Goal: Task Accomplishment & Management: Use online tool/utility

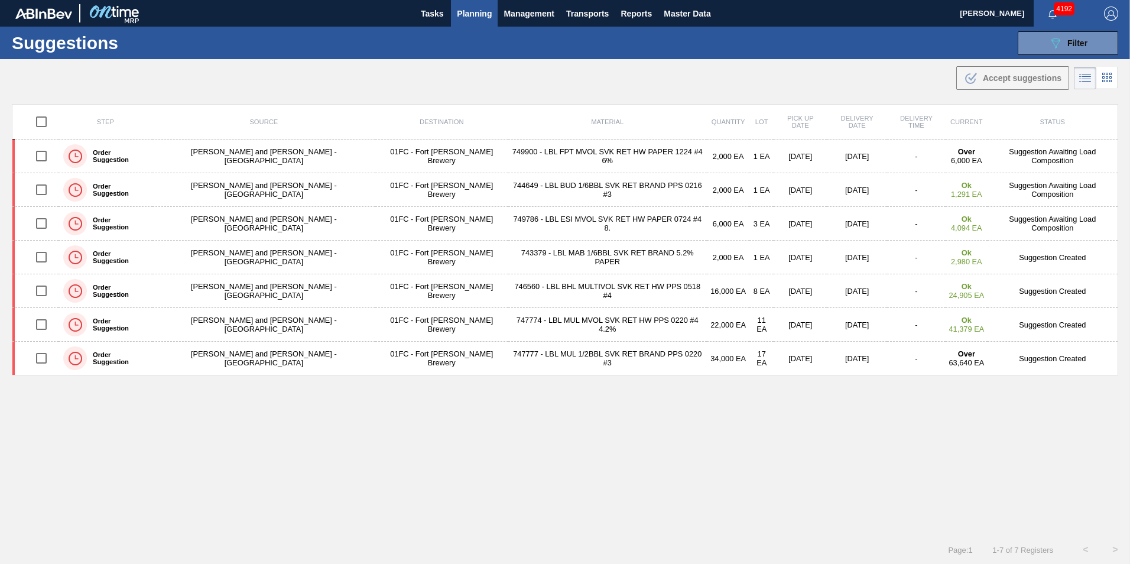
scroll to position [1, 0]
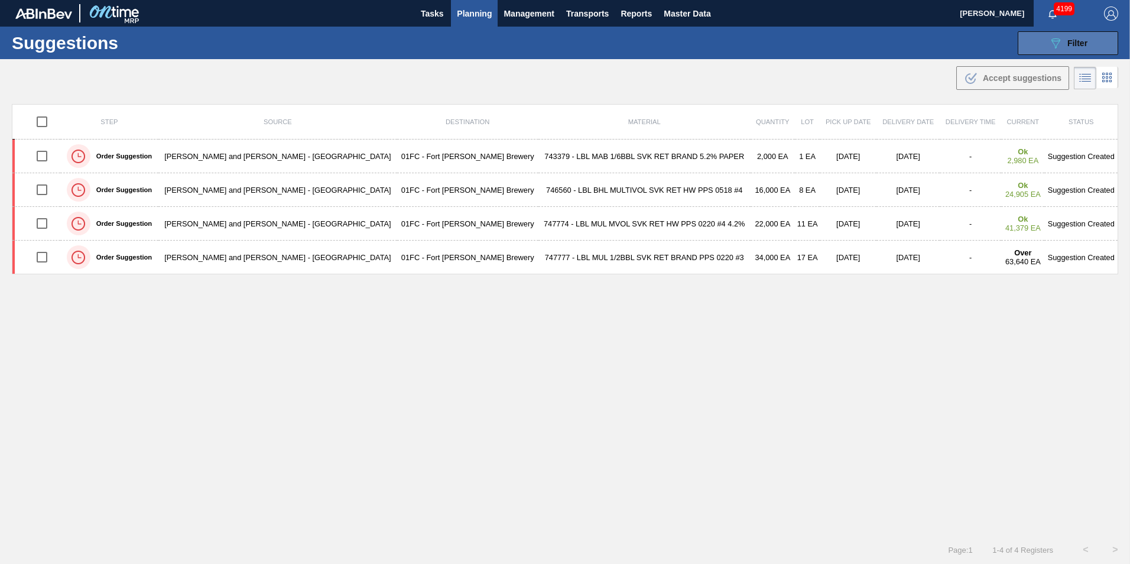
click at [1070, 49] on div "089F7B8B-B2A5-4AFE-B5C0-19BA573D28AC Filter" at bounding box center [1068, 43] width 39 height 14
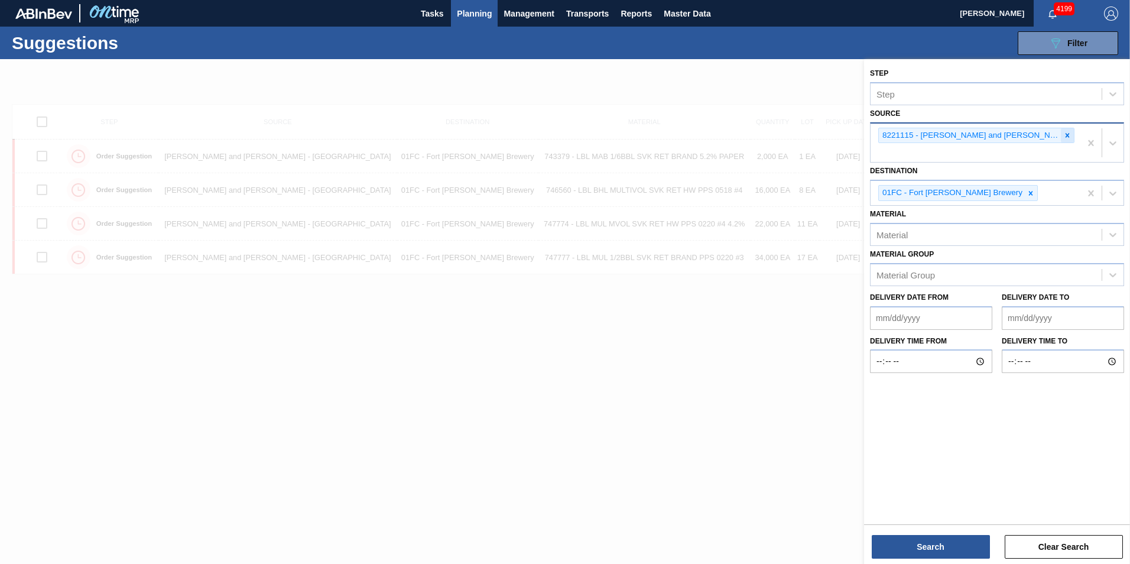
click at [1066, 135] on icon at bounding box center [1068, 135] width 4 height 4
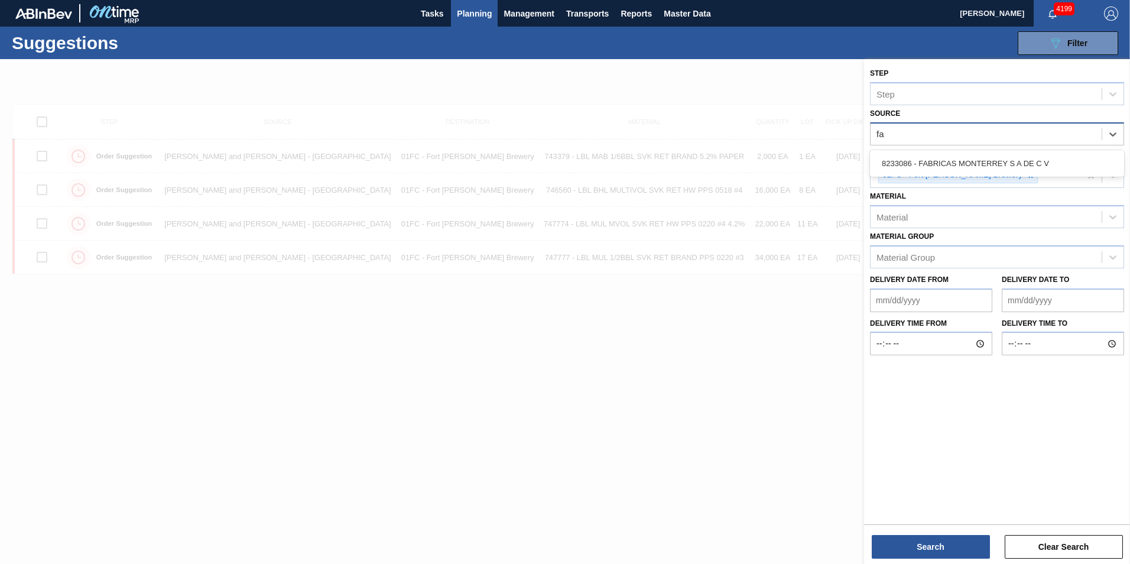
type input "f"
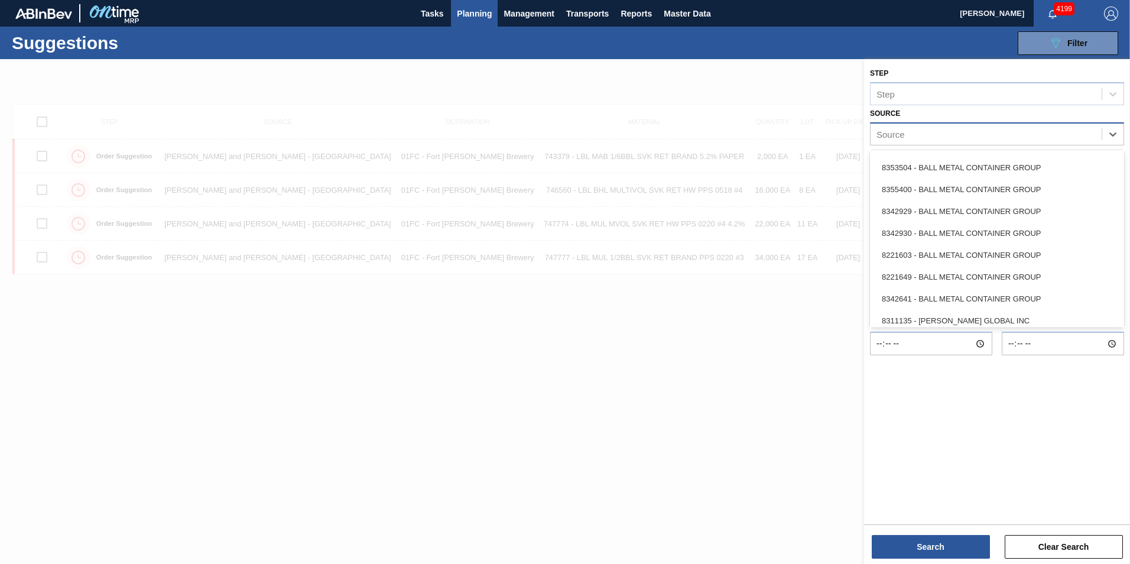
scroll to position [378, 0]
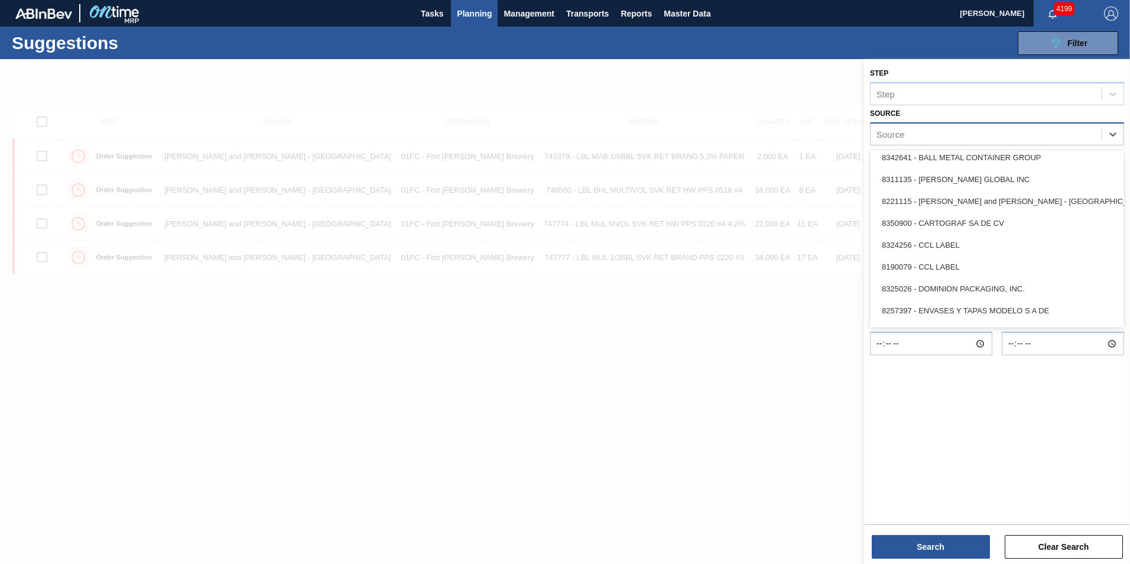
type input "f"
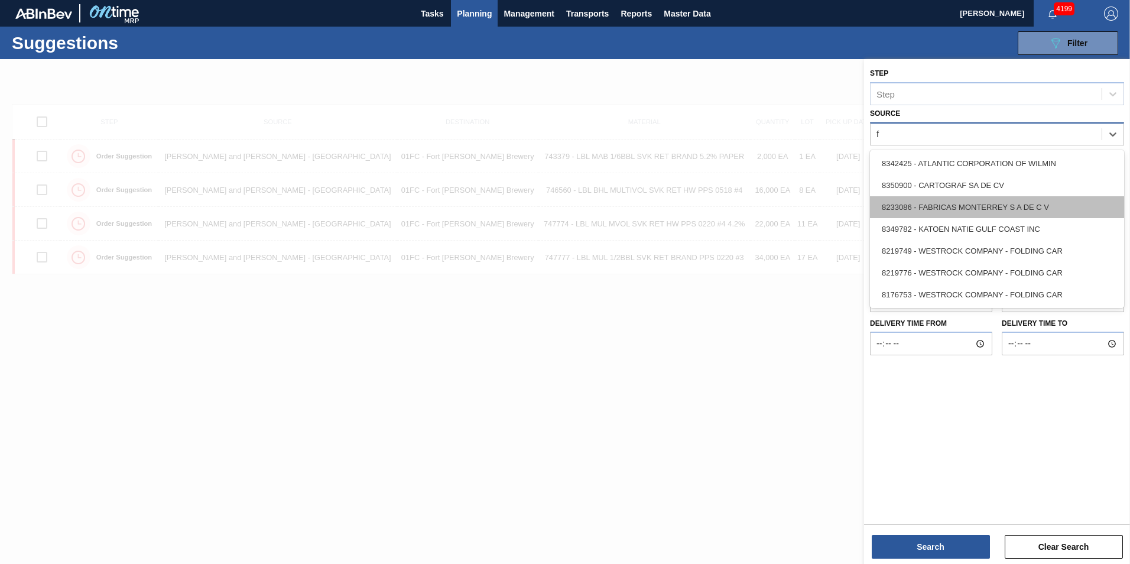
click at [1018, 203] on div "8233086 - FABRICAS MONTERREY S A DE C V" at bounding box center [997, 207] width 254 height 22
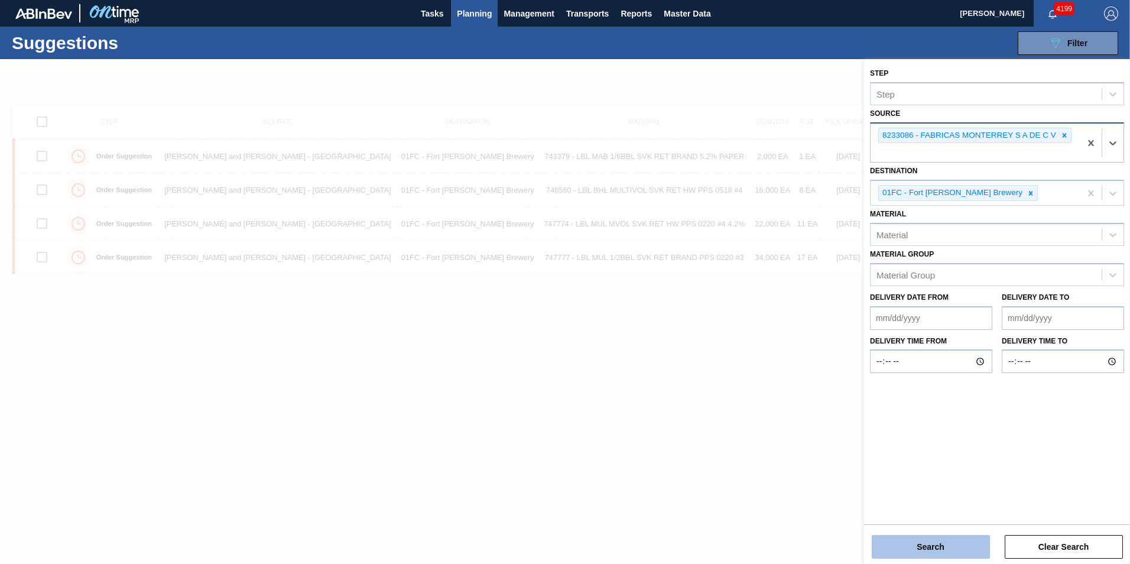
click at [965, 545] on button "Search" at bounding box center [931, 547] width 118 height 24
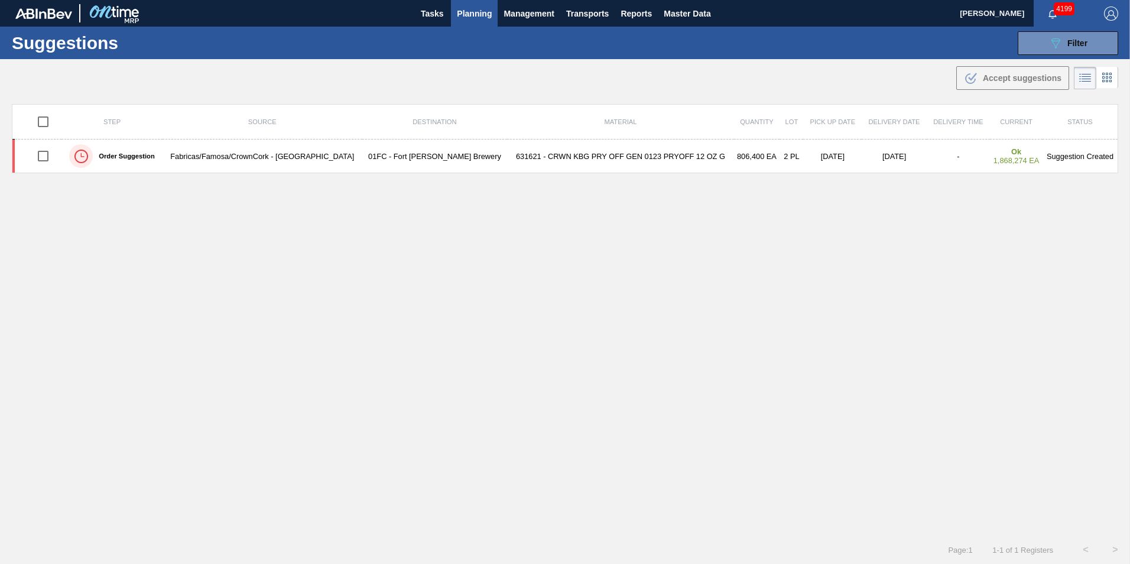
drag, startPoint x: 1053, startPoint y: 53, endPoint x: 1056, endPoint y: 59, distance: 6.9
click at [1053, 53] on button "089F7B8B-B2A5-4AFE-B5C0-19BA573D28AC Filter" at bounding box center [1068, 43] width 100 height 24
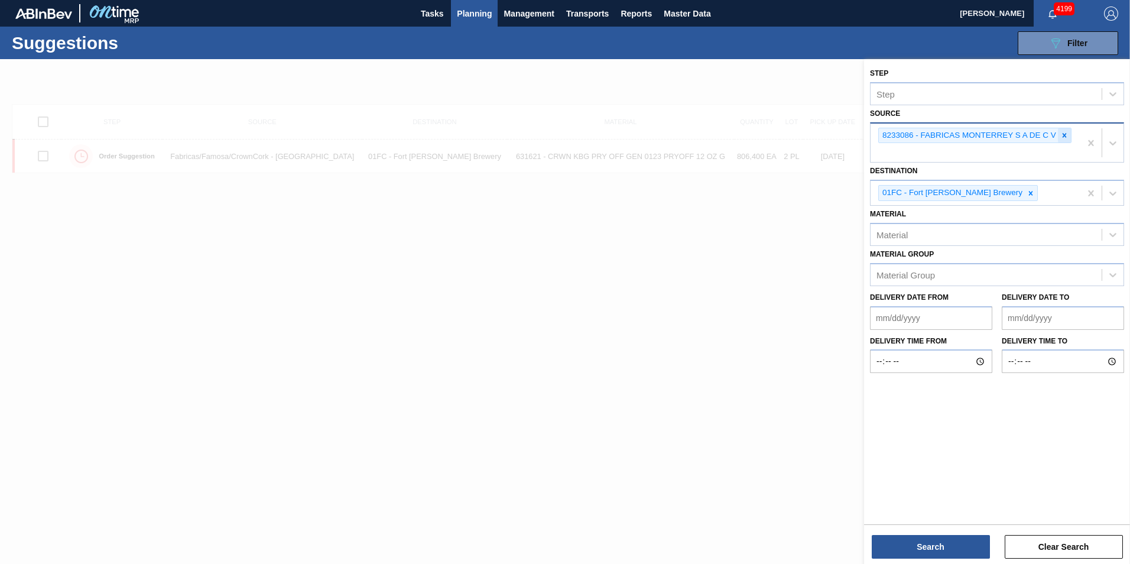
click at [1062, 132] on icon at bounding box center [1064, 135] width 8 height 8
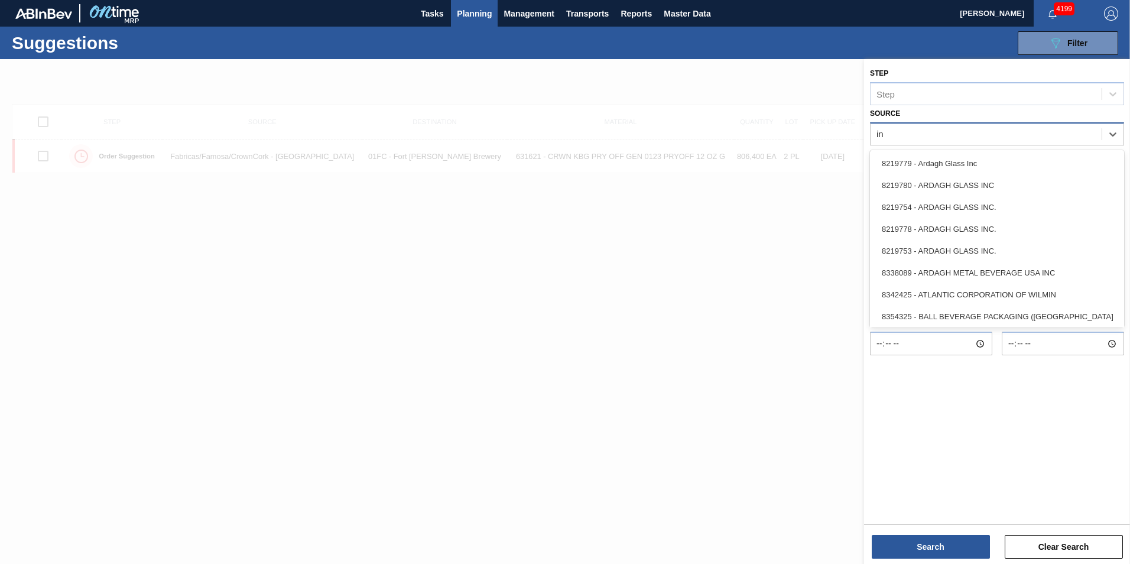
type input "i"
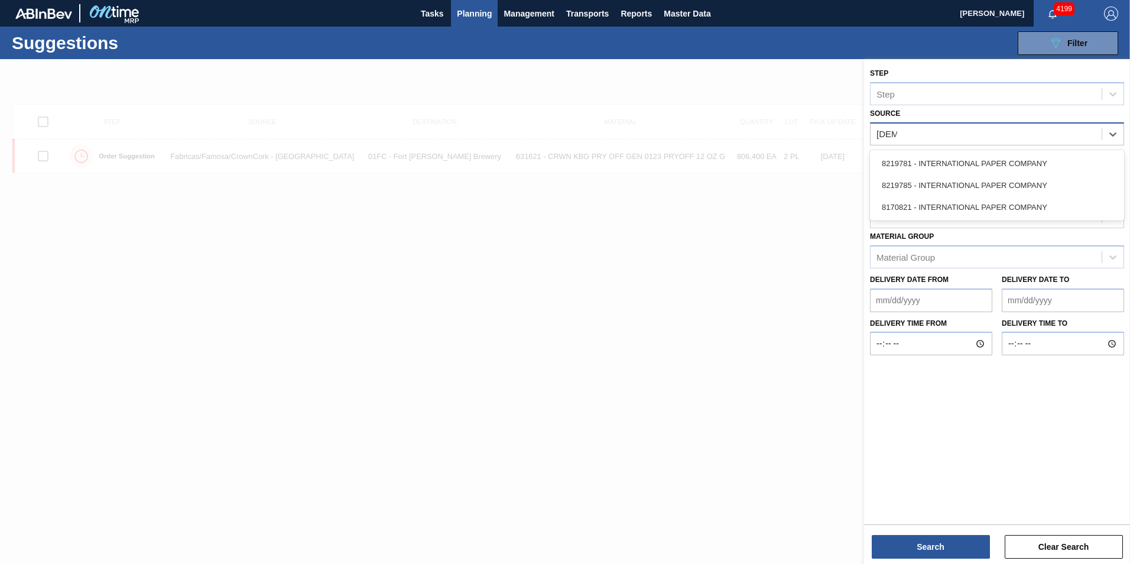
type input "paper"
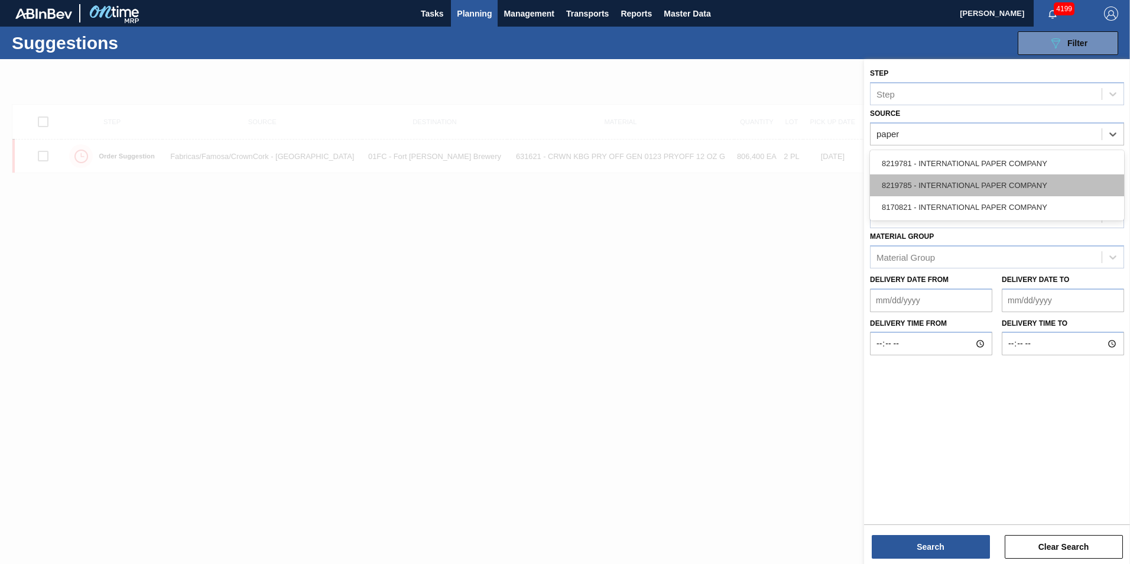
click at [981, 181] on div "8219785 - INTERNATIONAL PAPER COMPANY" at bounding box center [997, 185] width 254 height 22
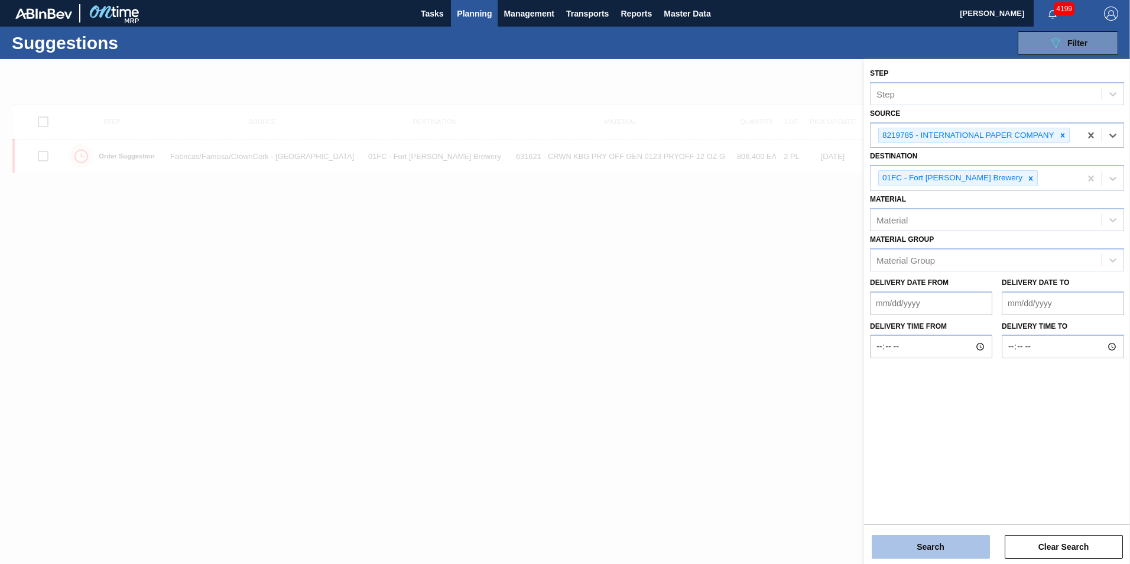
click at [947, 544] on button "Search" at bounding box center [931, 547] width 118 height 24
